Goal: Task Accomplishment & Management: Use online tool/utility

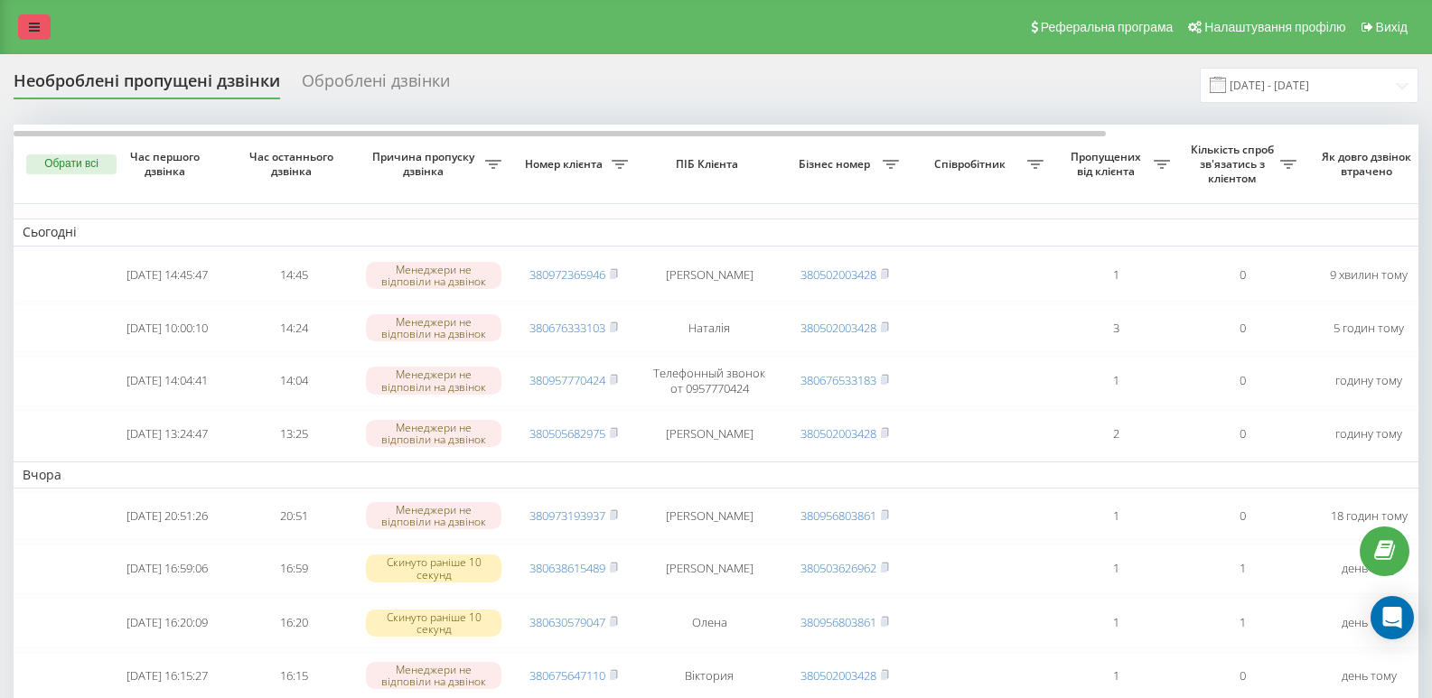
click at [35, 26] on icon at bounding box center [34, 27] width 11 height 13
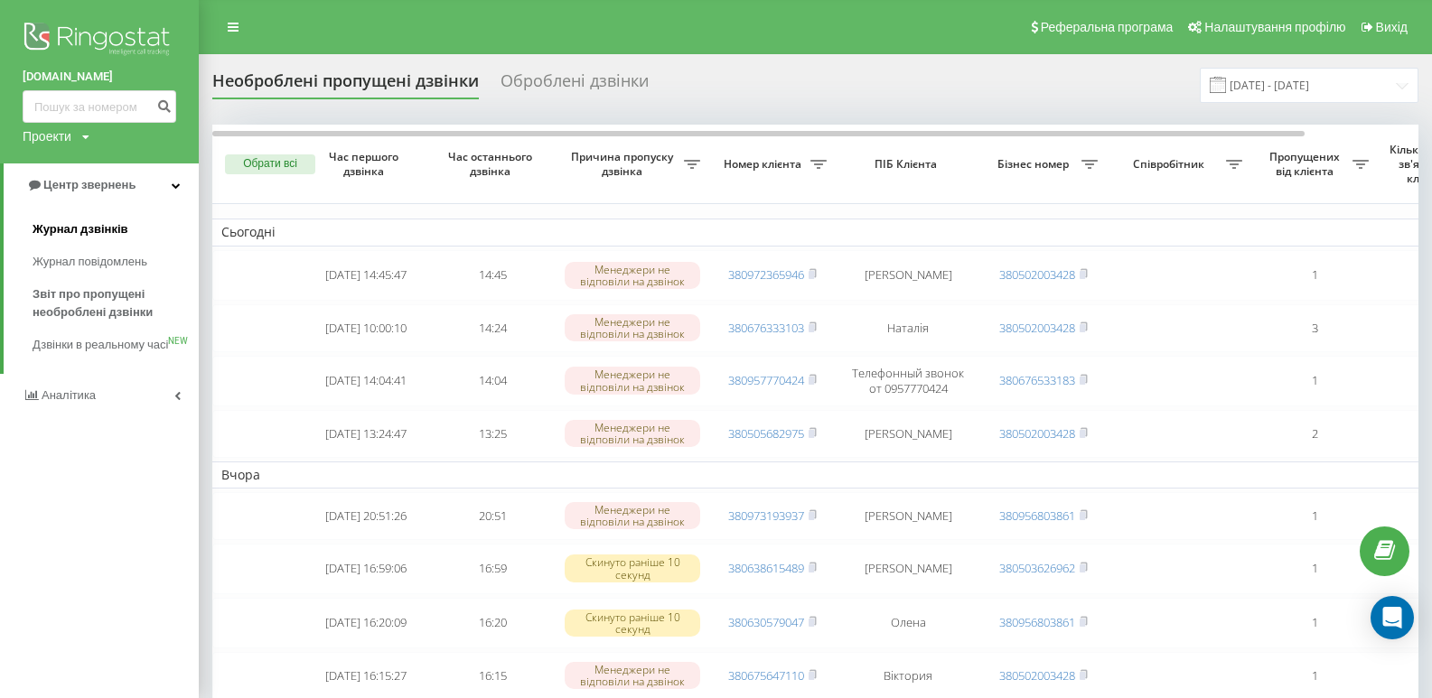
click at [81, 224] on span "Журнал дзвінків" at bounding box center [81, 229] width 96 height 18
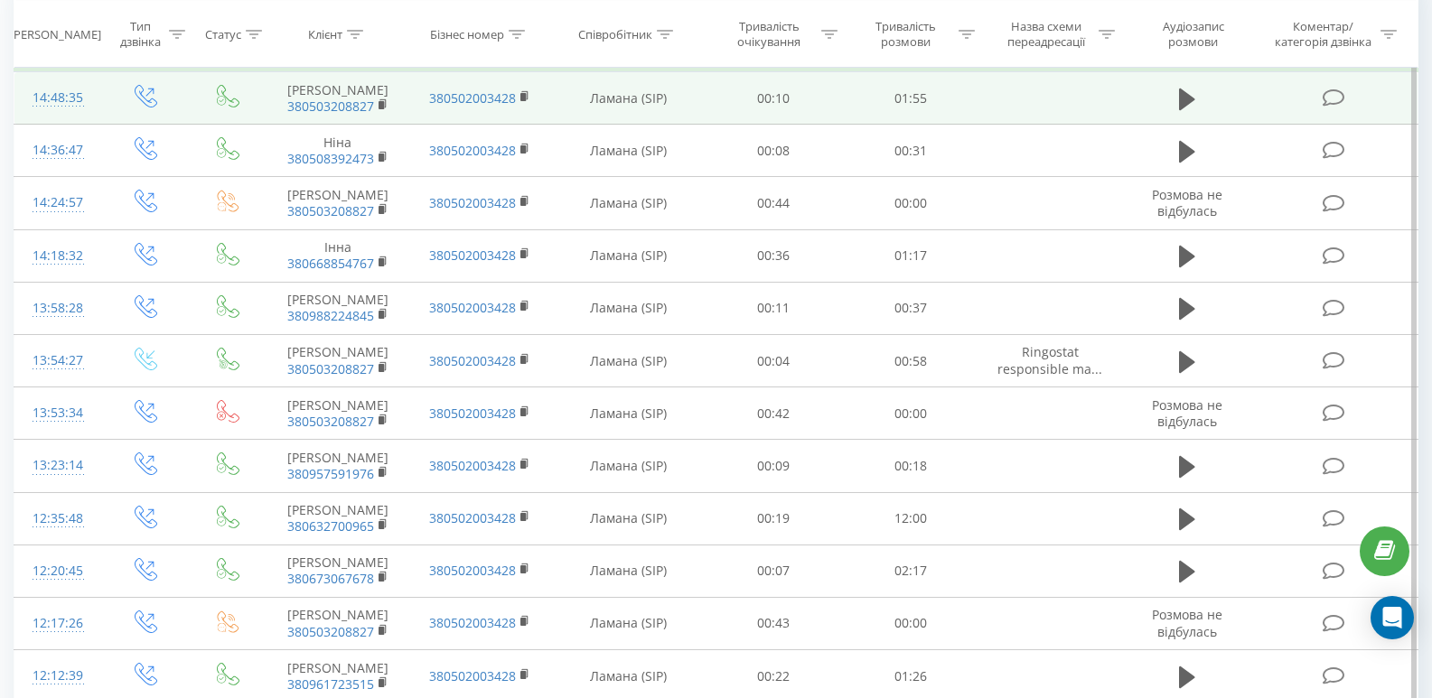
scroll to position [632, 0]
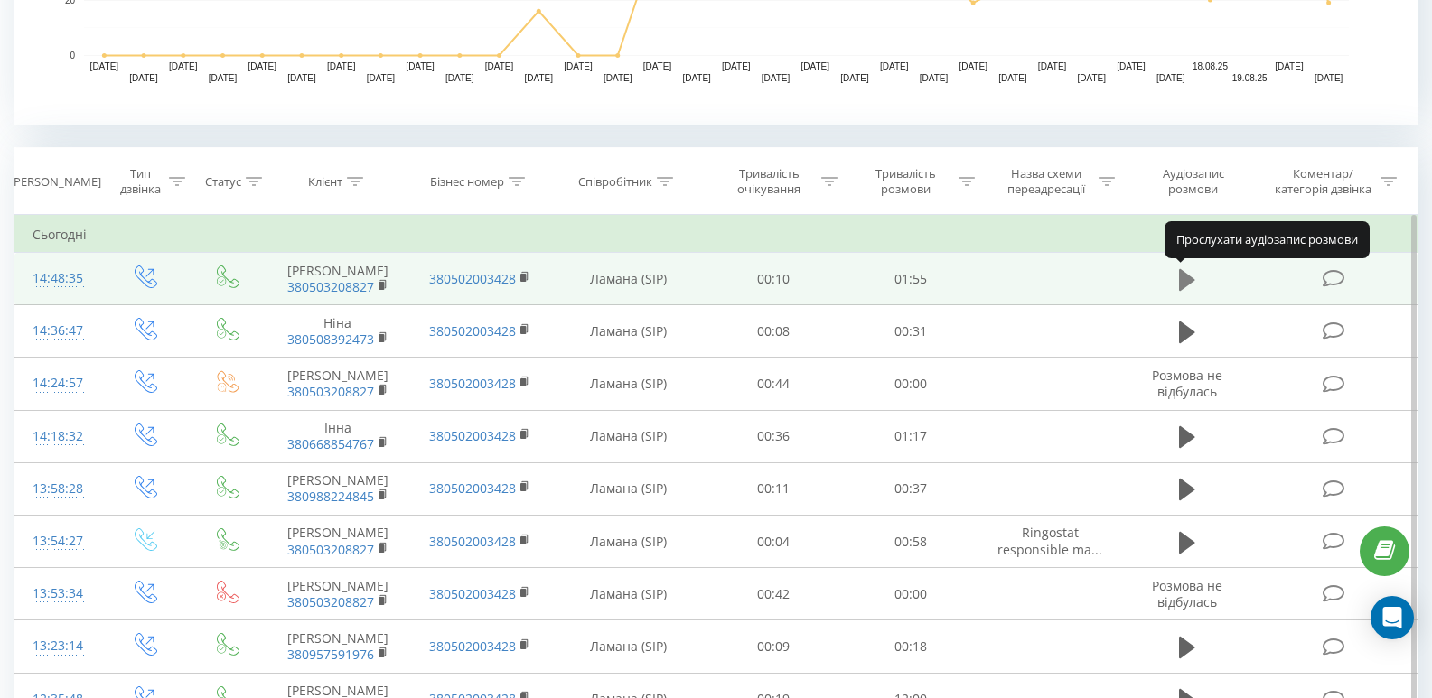
click at [1181, 273] on icon at bounding box center [1187, 279] width 16 height 22
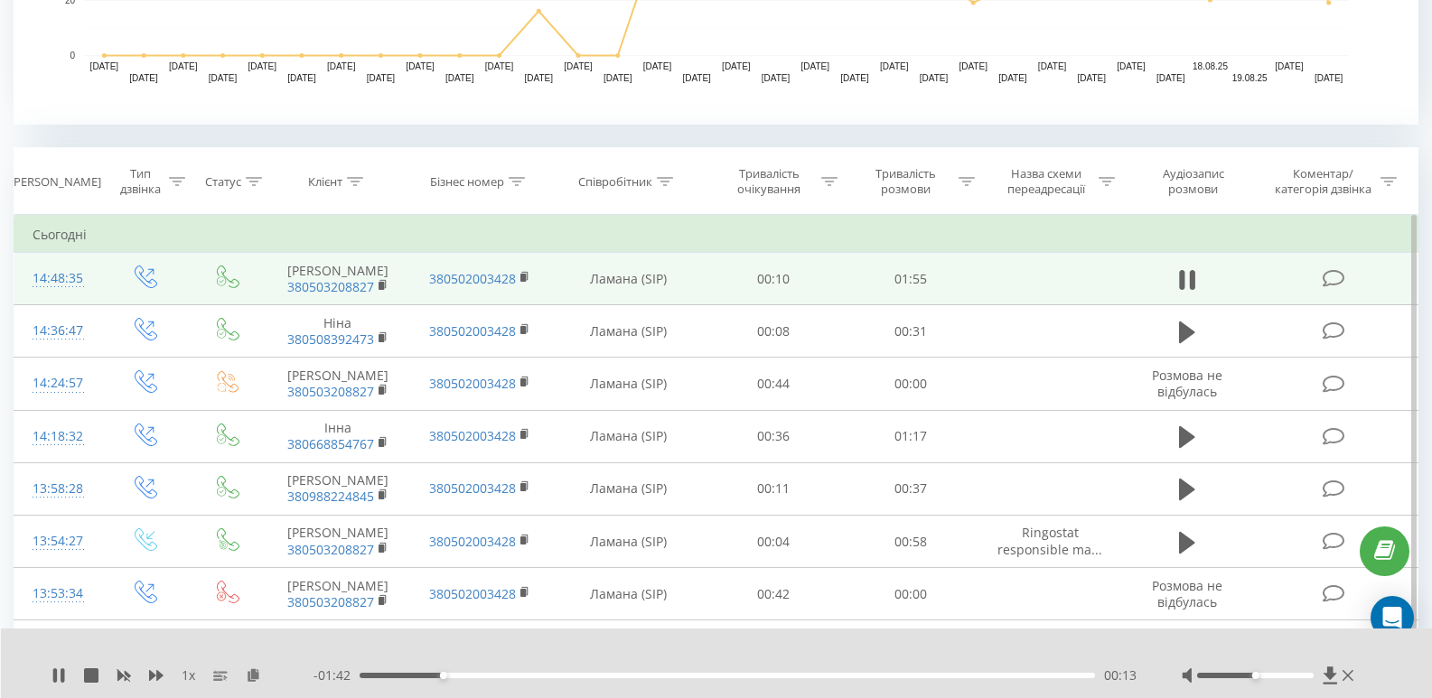
click at [655, 672] on div "- 01:42 00:13 00:13" at bounding box center [724, 676] width 823 height 18
click at [655, 676] on div "00:14" at bounding box center [726, 675] width 735 height 5
click at [1270, 676] on div at bounding box center [1255, 675] width 117 height 5
click at [1283, 674] on div at bounding box center [1255, 675] width 117 height 5
click at [1296, 675] on div at bounding box center [1255, 675] width 117 height 5
